Goal: Task Accomplishment & Management: Manage account settings

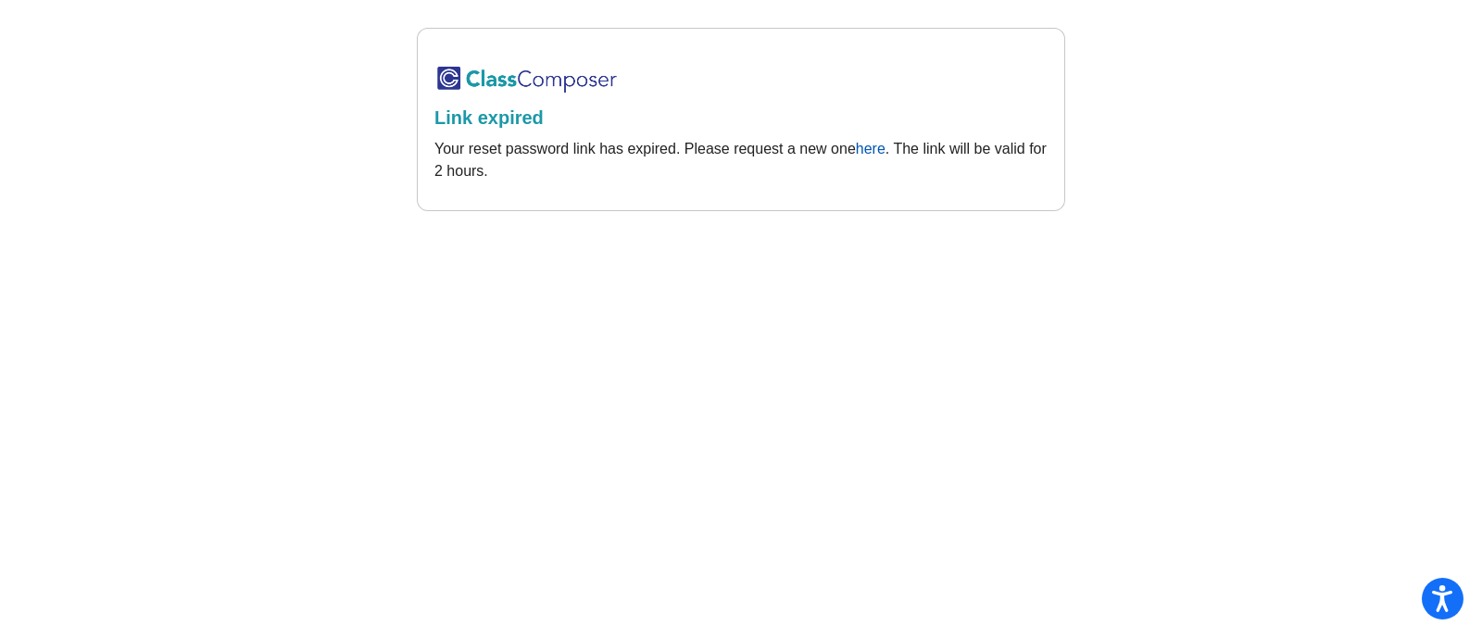
click at [875, 149] on link "here" at bounding box center [871, 149] width 30 height 16
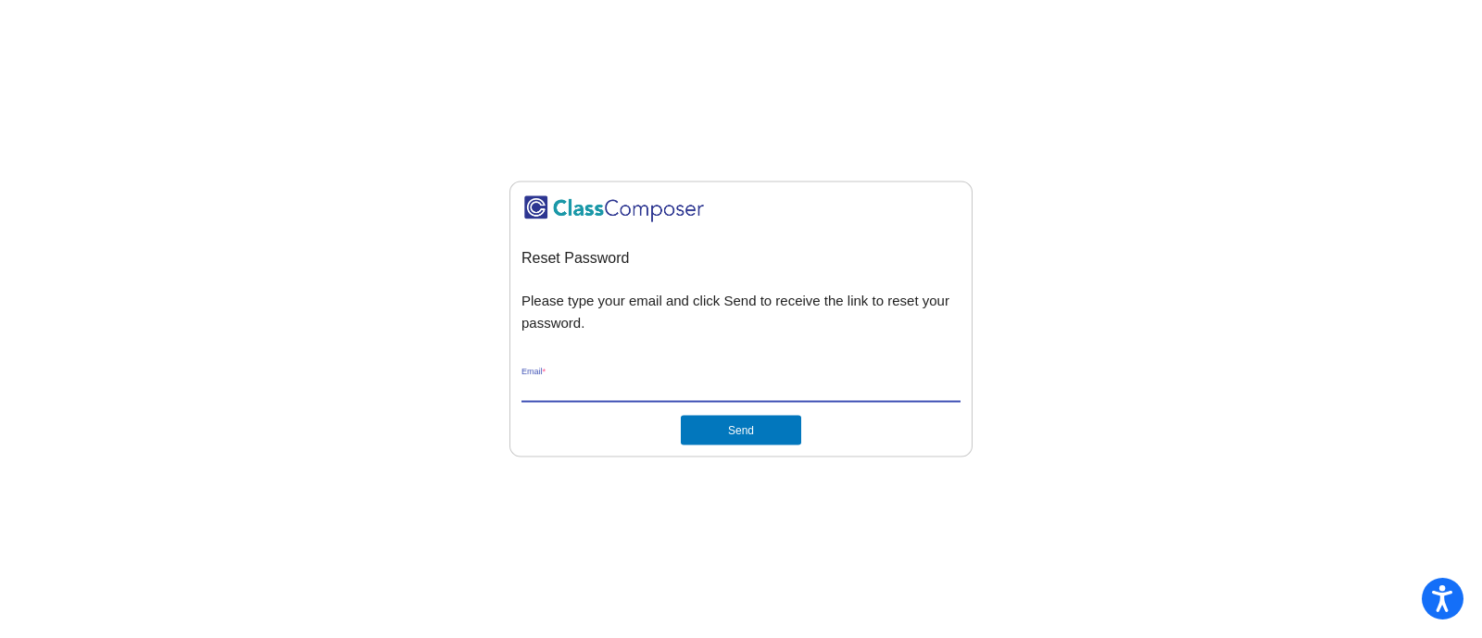
type input "[PERSON_NAME][EMAIL_ADDRESS][PERSON_NAME][DOMAIN_NAME]"
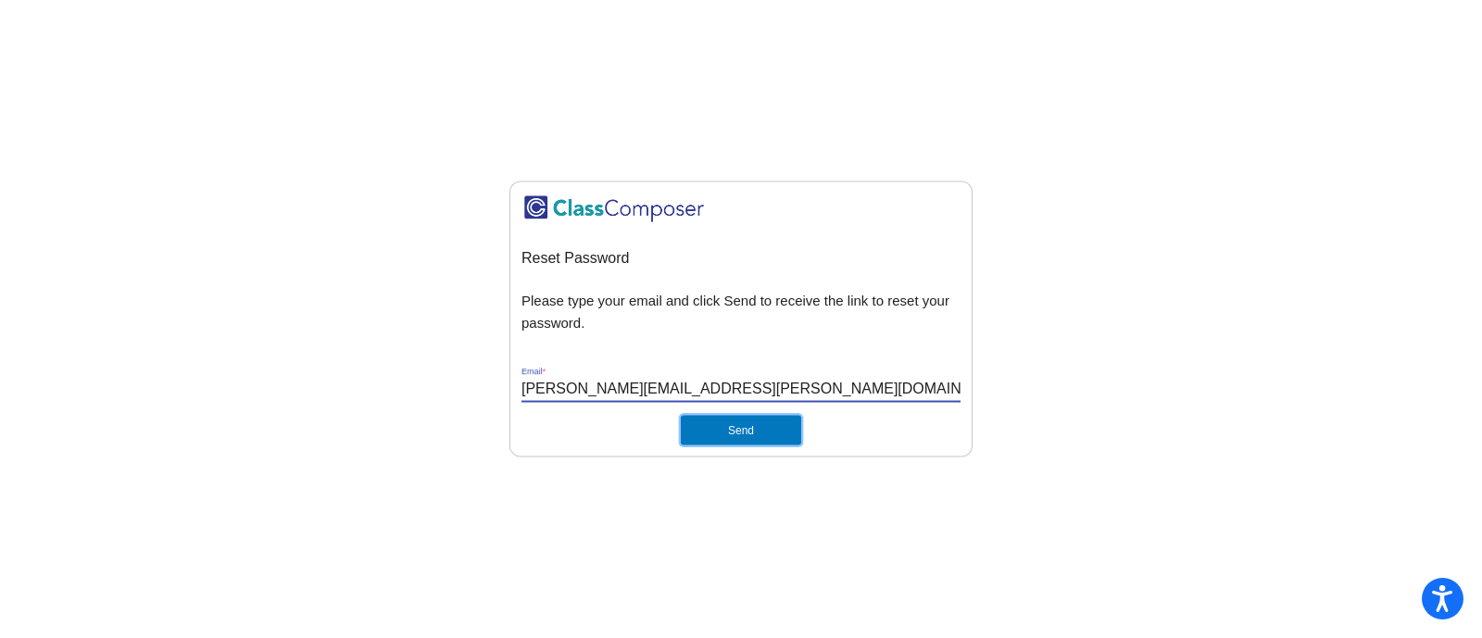
click at [732, 427] on button "Send" at bounding box center [741, 431] width 120 height 30
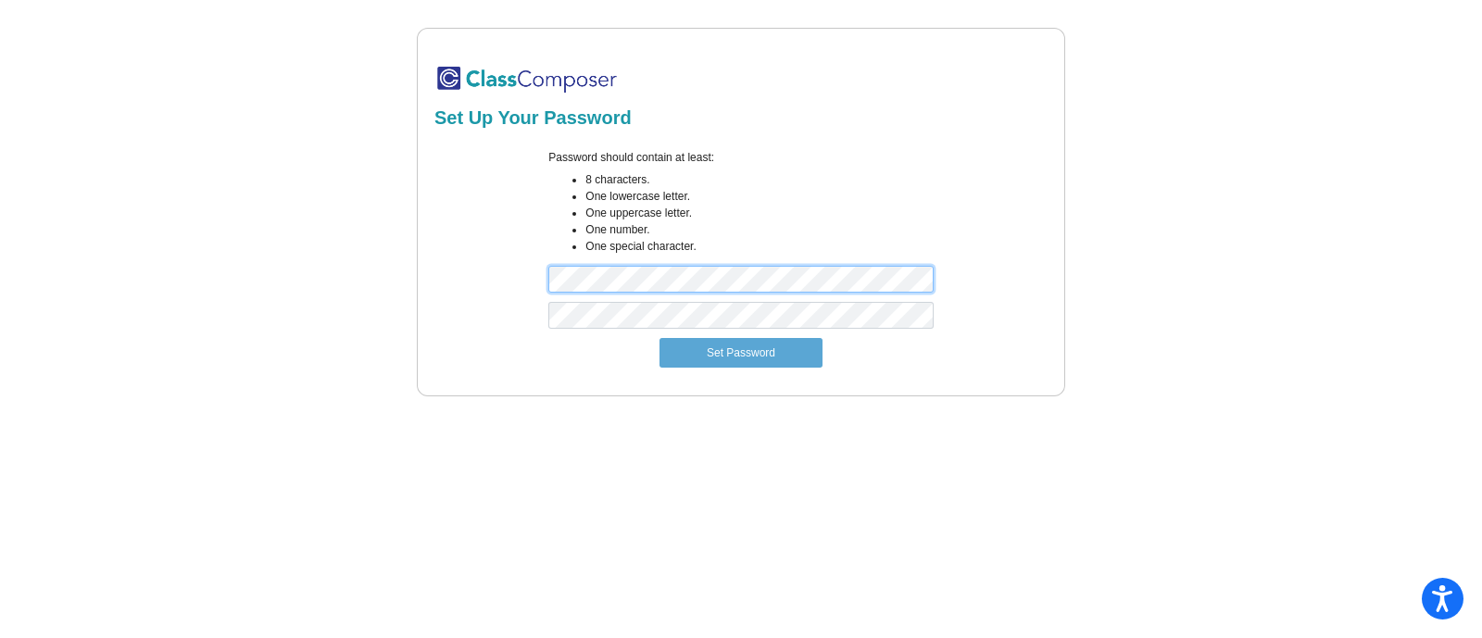
click at [538, 261] on div "Password should contain at least: 8 characters. One lowercase letter. One upper…" at bounding box center [740, 225] width 412 height 153
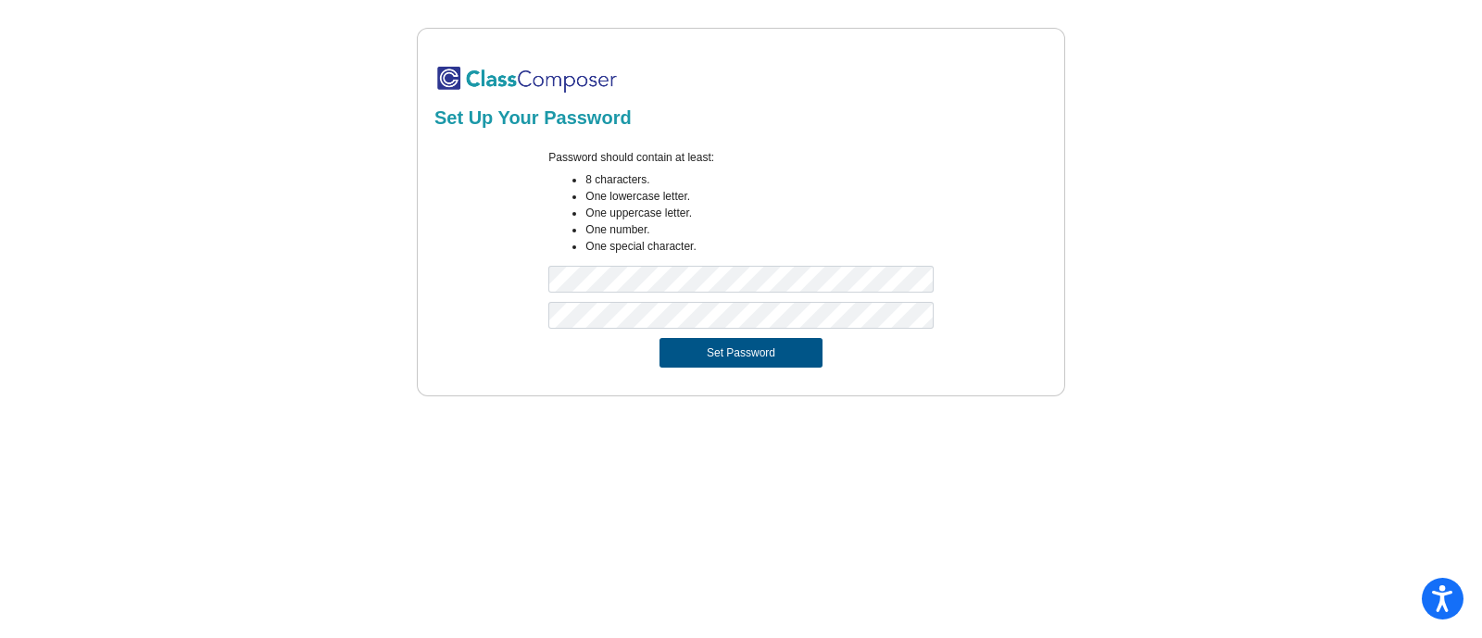
click at [687, 356] on button "Set Password" at bounding box center [741, 353] width 163 height 30
